Goal: Task Accomplishment & Management: Use online tool/utility

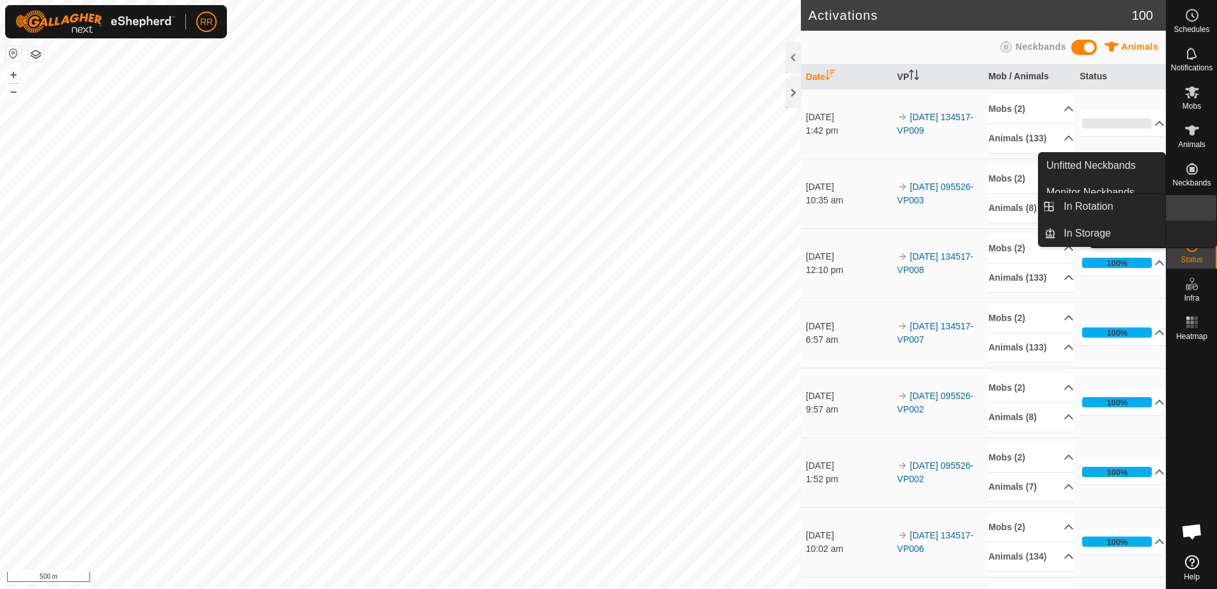
click at [1195, 213] on icon at bounding box center [1193, 207] width 12 height 12
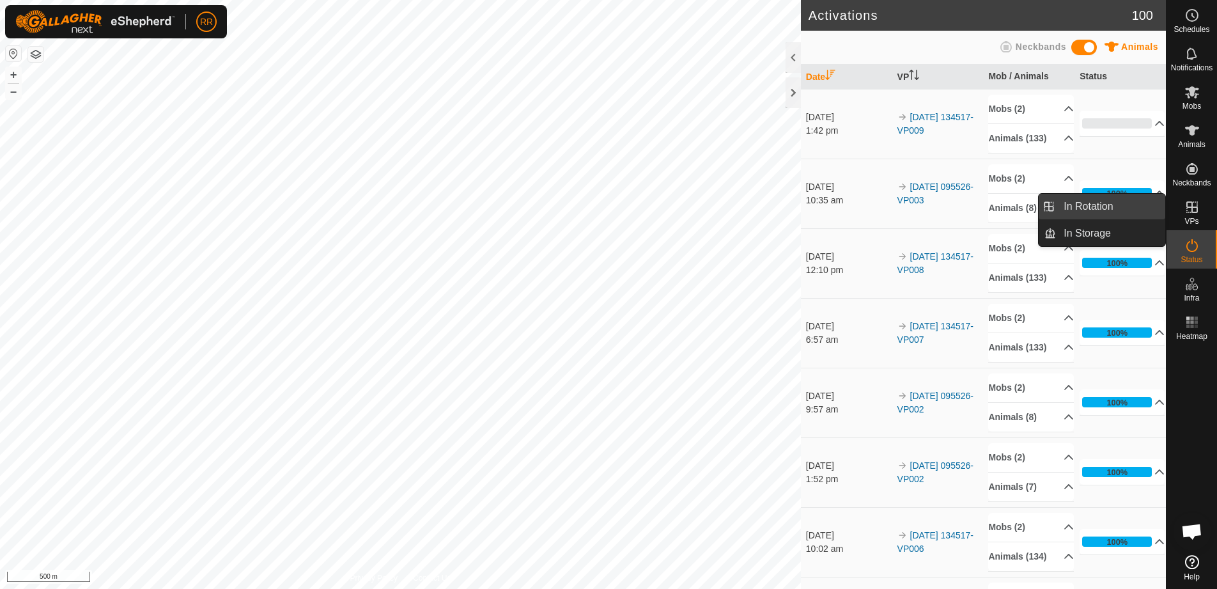
click at [1101, 207] on link "In Rotation" at bounding box center [1110, 207] width 109 height 26
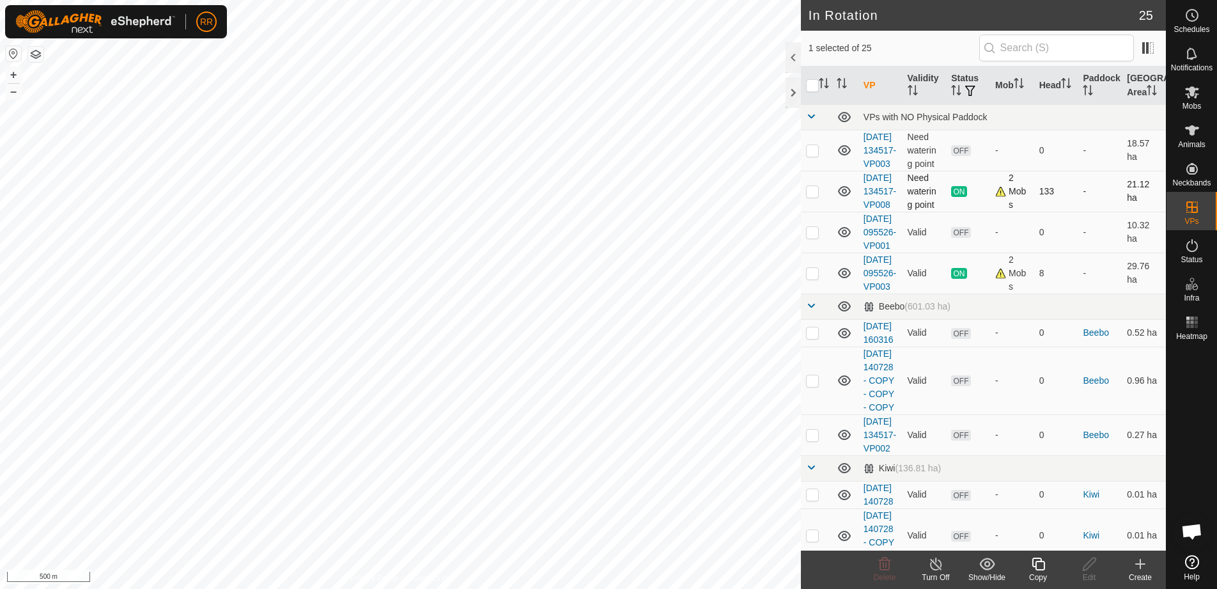
click at [821, 212] on td at bounding box center [816, 191] width 31 height 41
checkbox input "true"
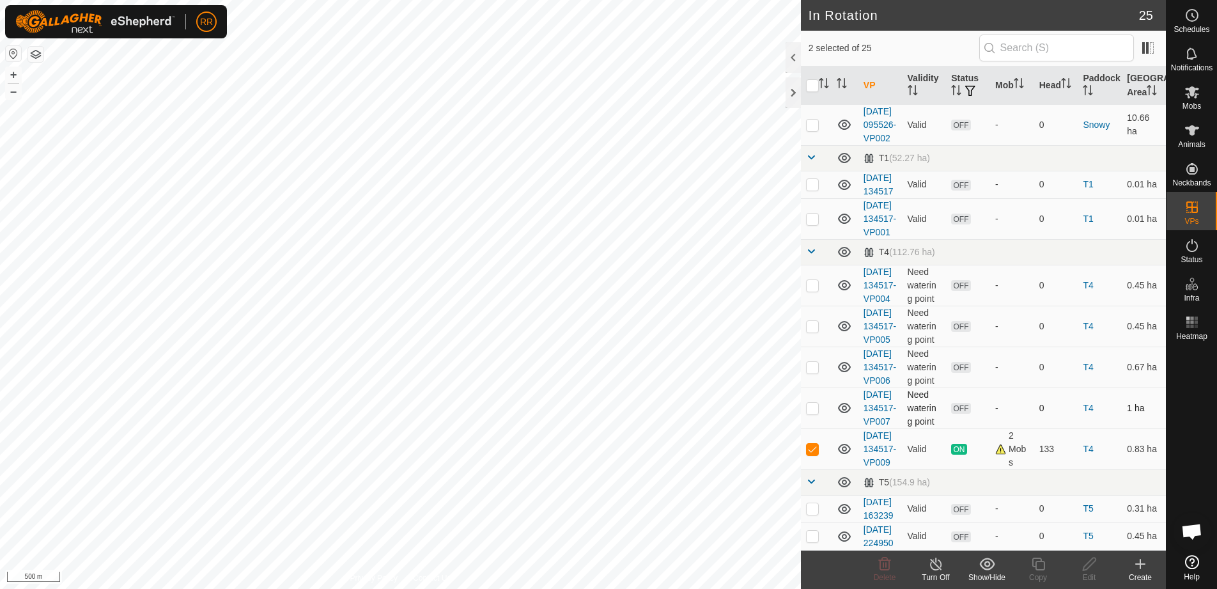
scroll to position [1050, 0]
click at [816, 444] on p-checkbox at bounding box center [812, 449] width 13 height 10
click at [814, 444] on p-checkbox at bounding box center [812, 449] width 13 height 10
checkbox input "true"
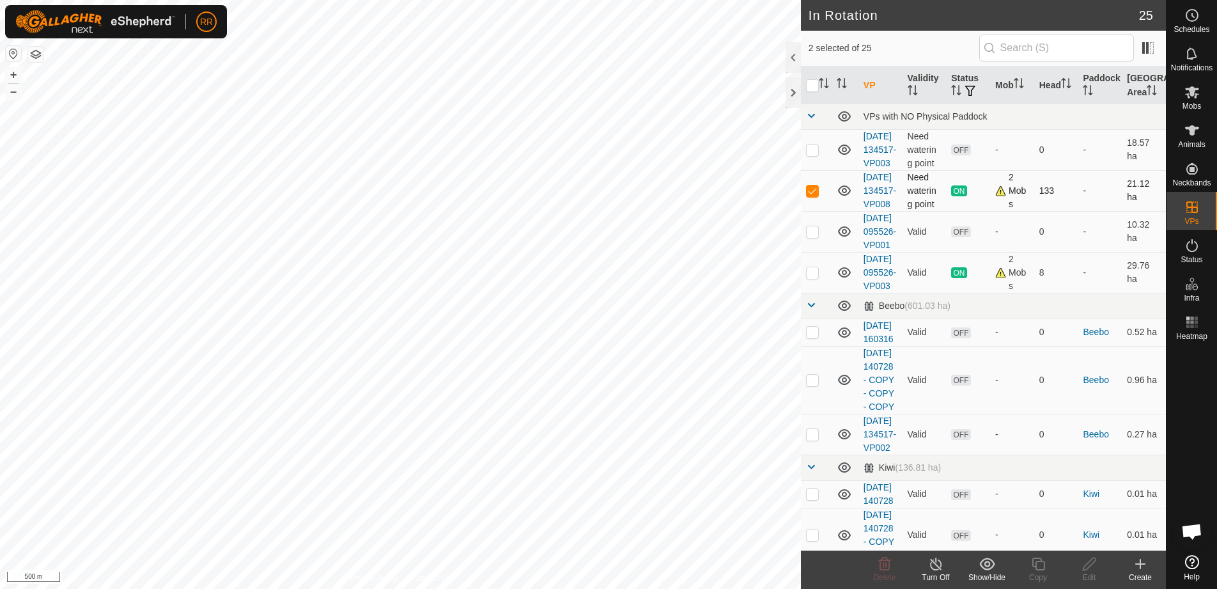
scroll to position [0, 0]
click at [814, 196] on p-checkbox at bounding box center [812, 191] width 13 height 10
checkbox input "false"
click at [1034, 570] on icon at bounding box center [1039, 563] width 16 height 15
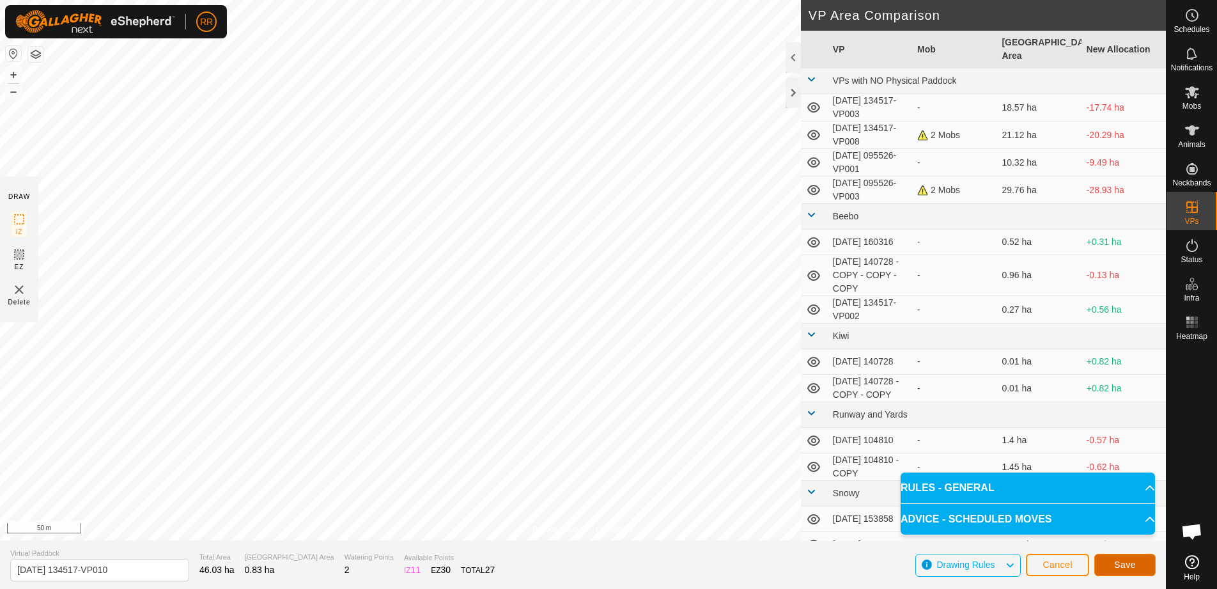
click at [1126, 567] on span "Save" at bounding box center [1125, 564] width 22 height 10
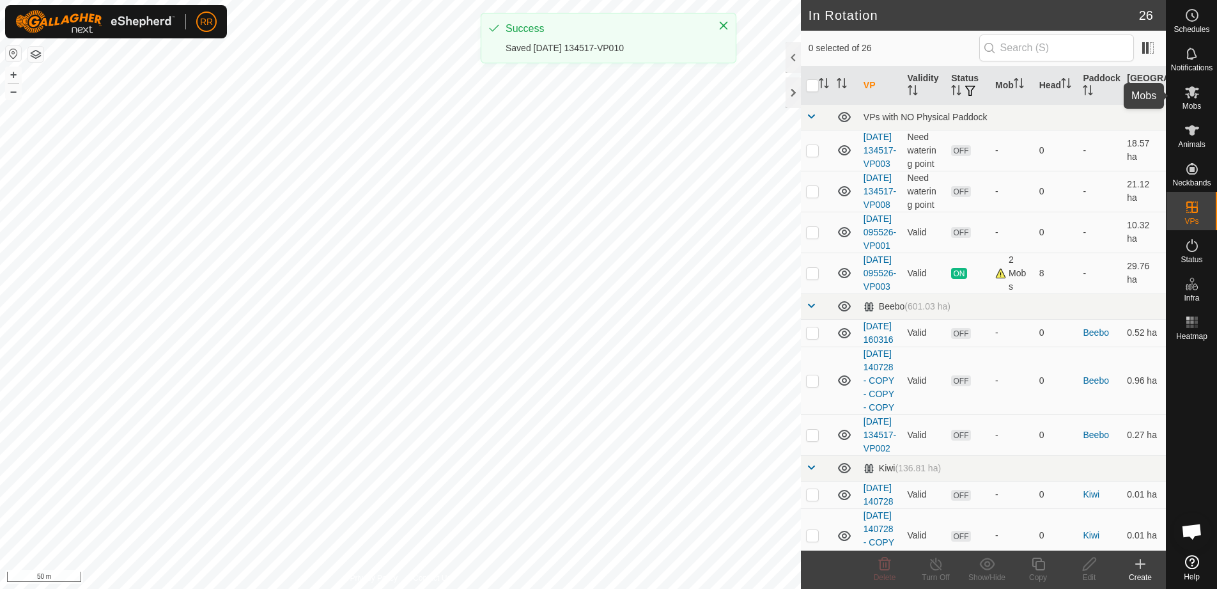
click at [1195, 102] on span "Mobs" at bounding box center [1192, 106] width 19 height 8
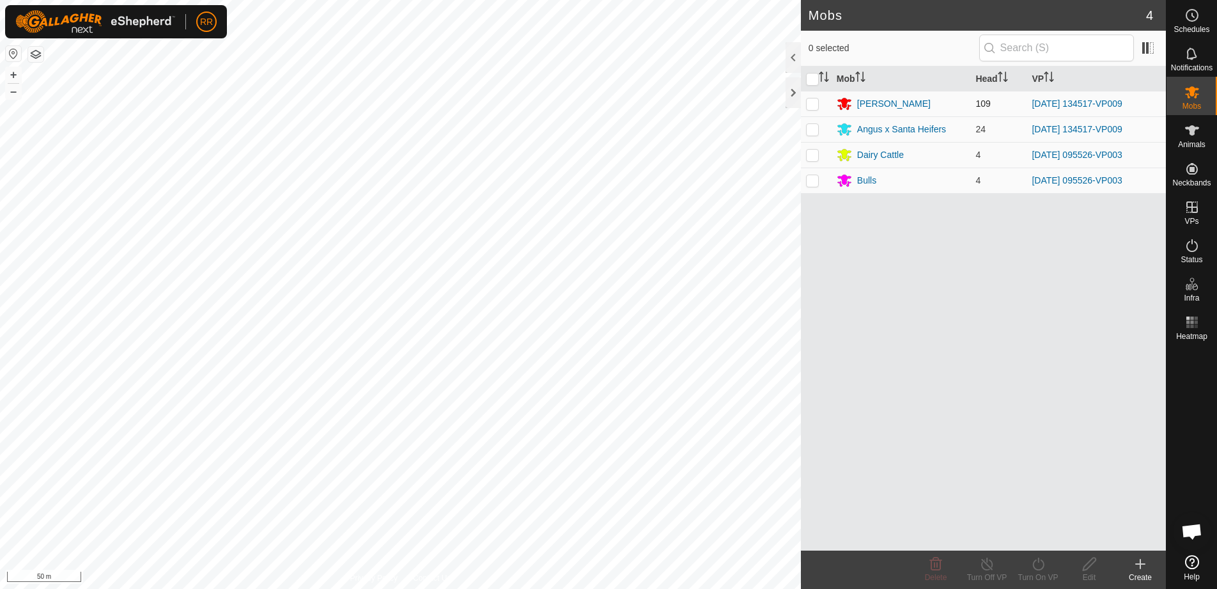
click at [815, 105] on p-checkbox at bounding box center [812, 103] width 13 height 10
checkbox input "true"
click at [815, 127] on p-checkbox at bounding box center [812, 129] width 13 height 10
checkbox input "true"
click at [1038, 572] on div "Turn On VP" at bounding box center [1038, 578] width 51 height 12
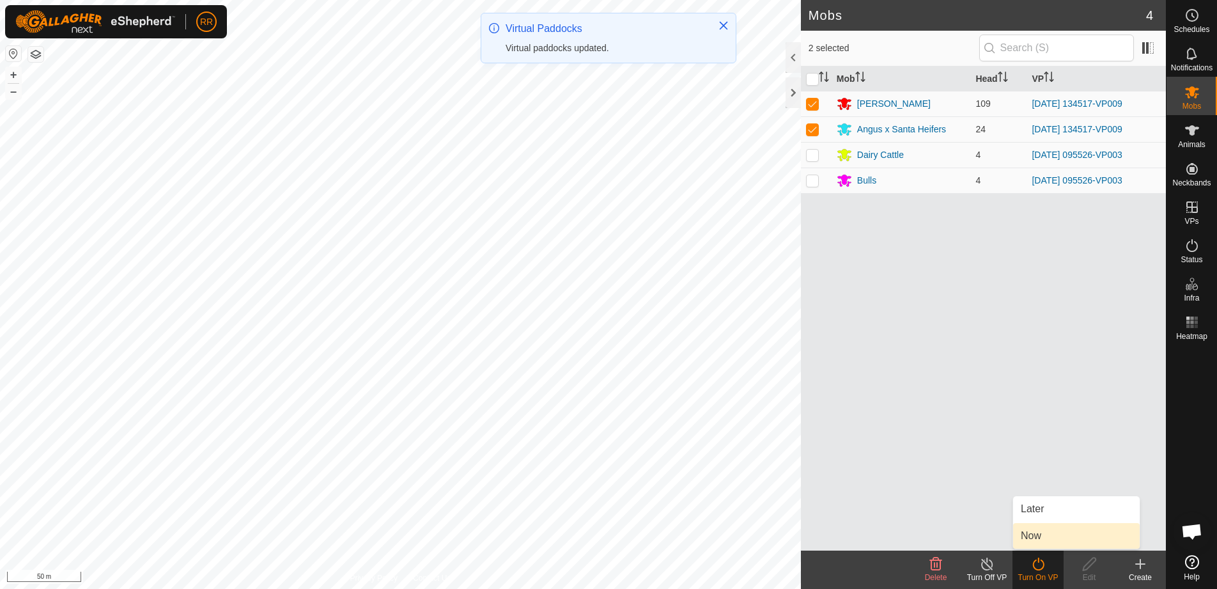
click at [1039, 533] on link "Now" at bounding box center [1076, 536] width 127 height 26
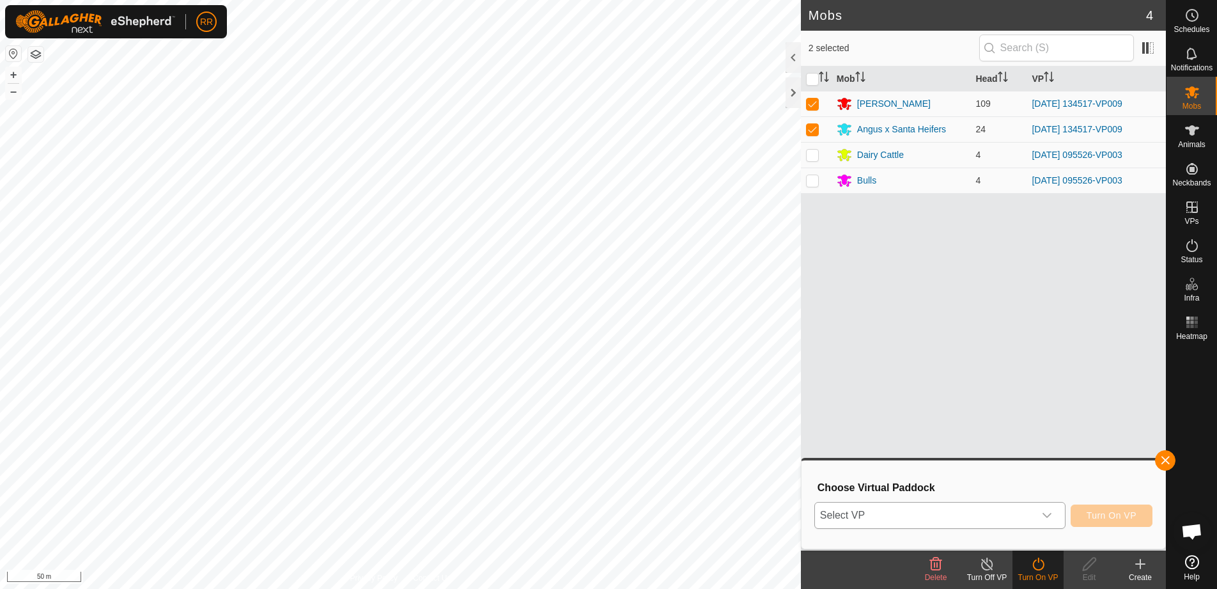
click at [1034, 513] on div "dropdown trigger" at bounding box center [1047, 516] width 26 height 26
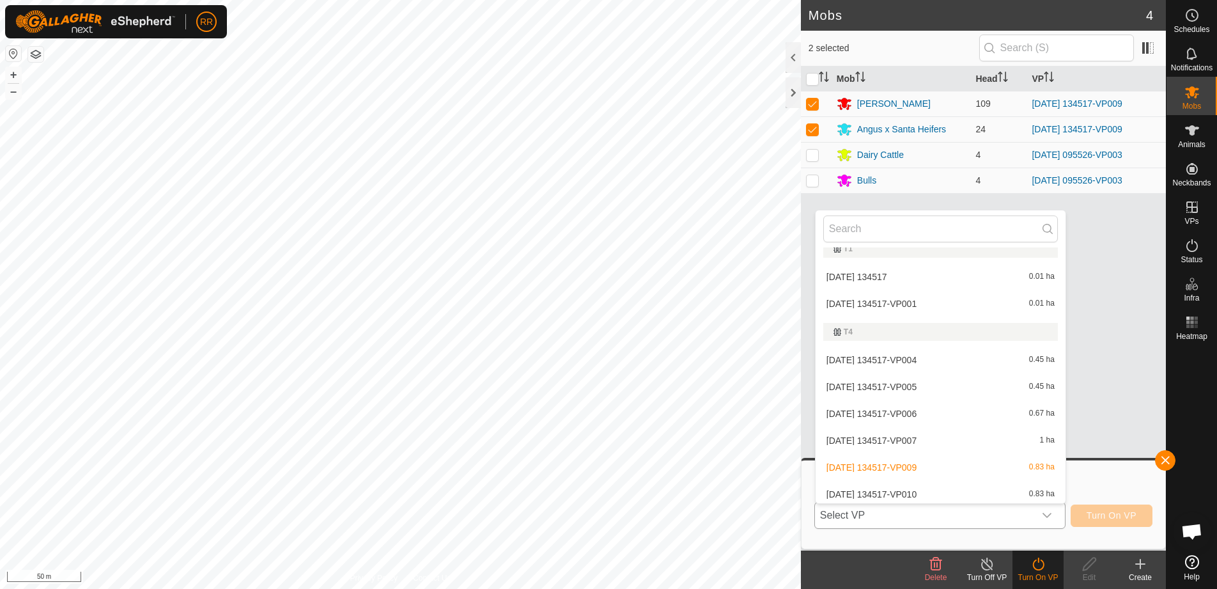
scroll to position [676, 0]
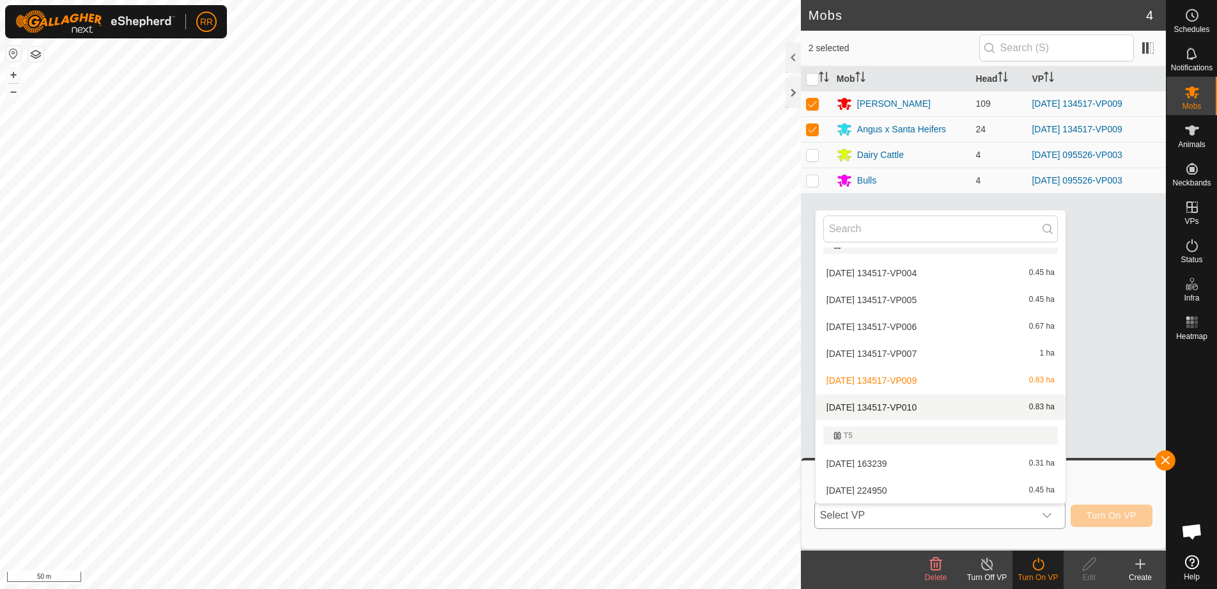
click at [894, 402] on li "[DATE] 134517-VP010 0.83 ha" at bounding box center [941, 407] width 250 height 26
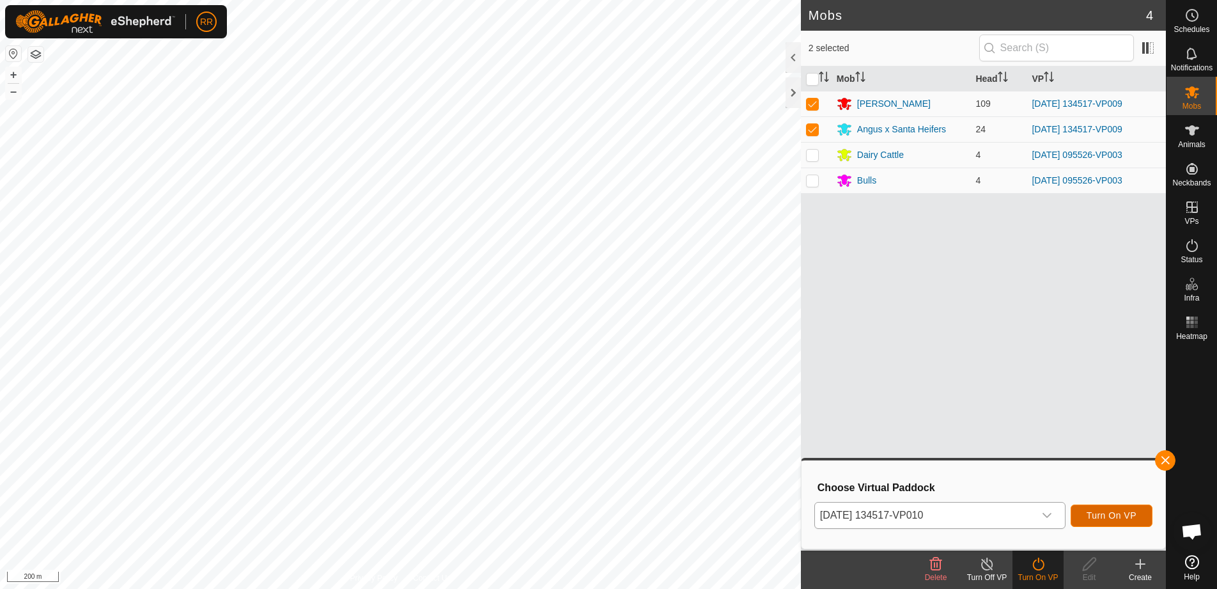
click at [1112, 519] on span "Turn On VP" at bounding box center [1112, 515] width 50 height 10
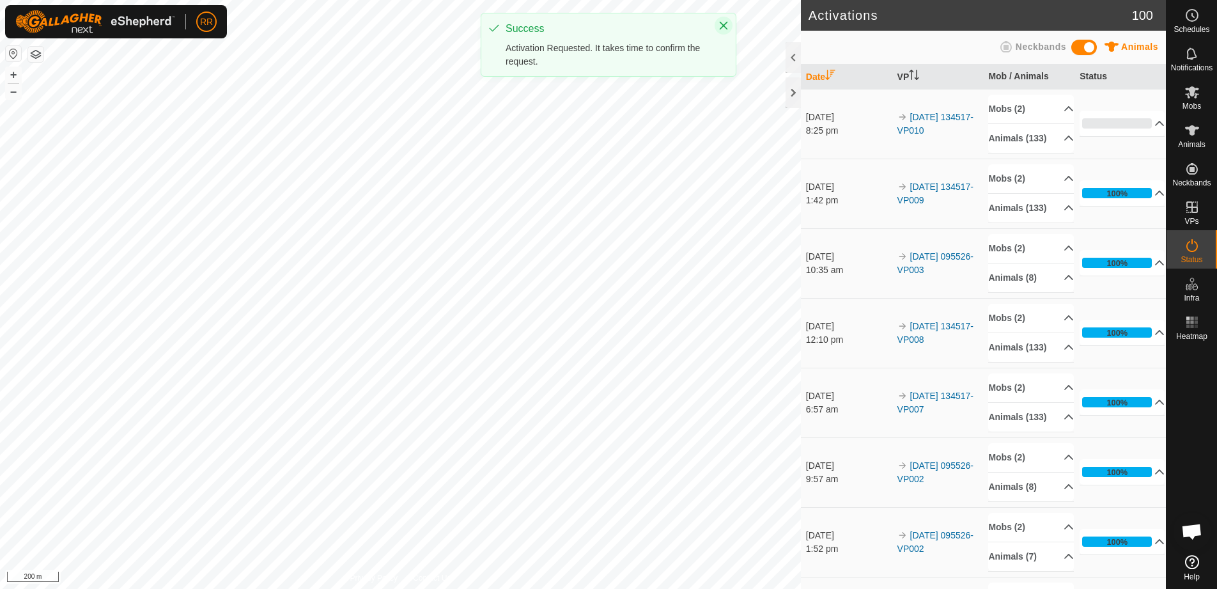
click at [722, 22] on icon "Close" at bounding box center [724, 25] width 10 height 10
